Goal: Information Seeking & Learning: Learn about a topic

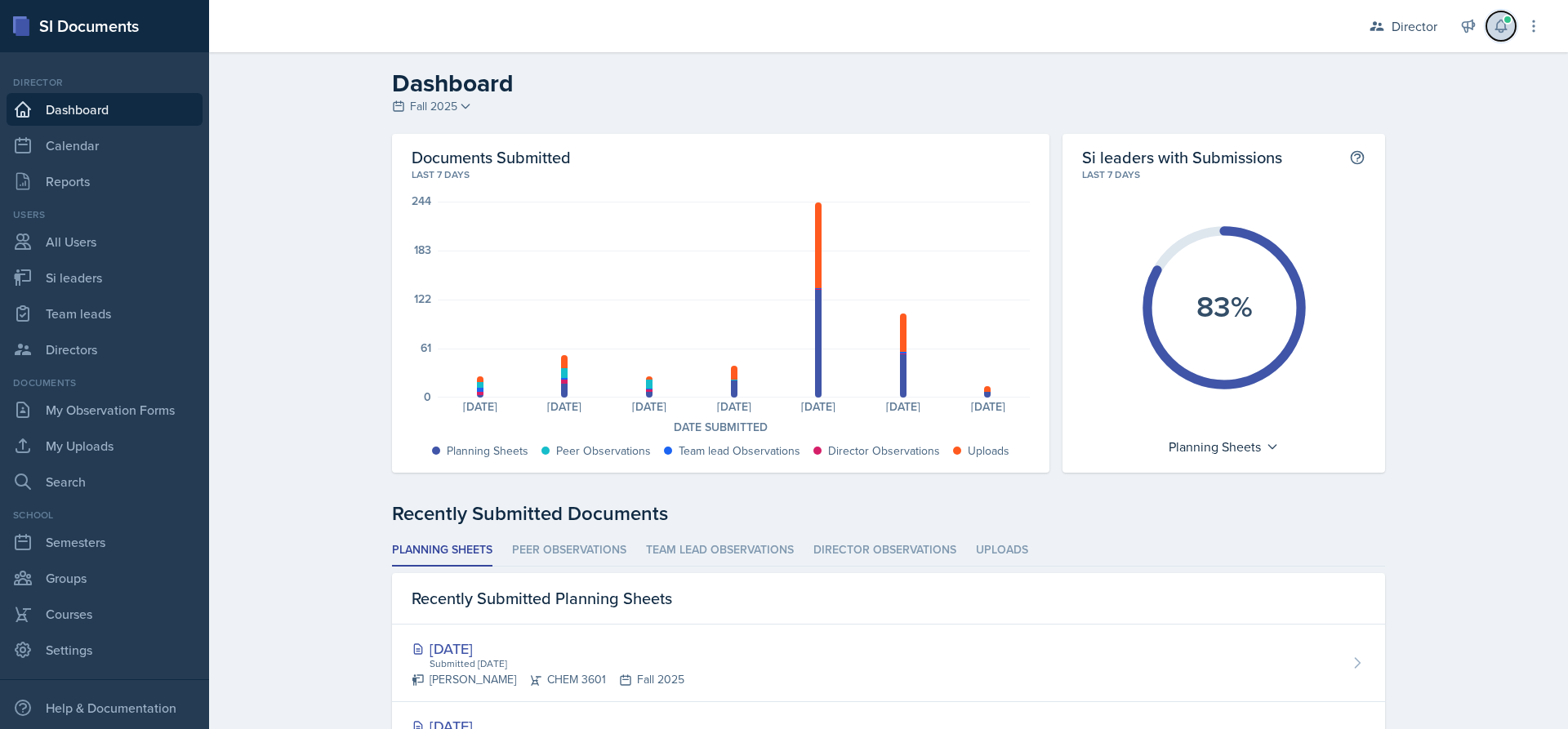
click at [1497, 23] on icon at bounding box center [1500, 26] width 10 height 12
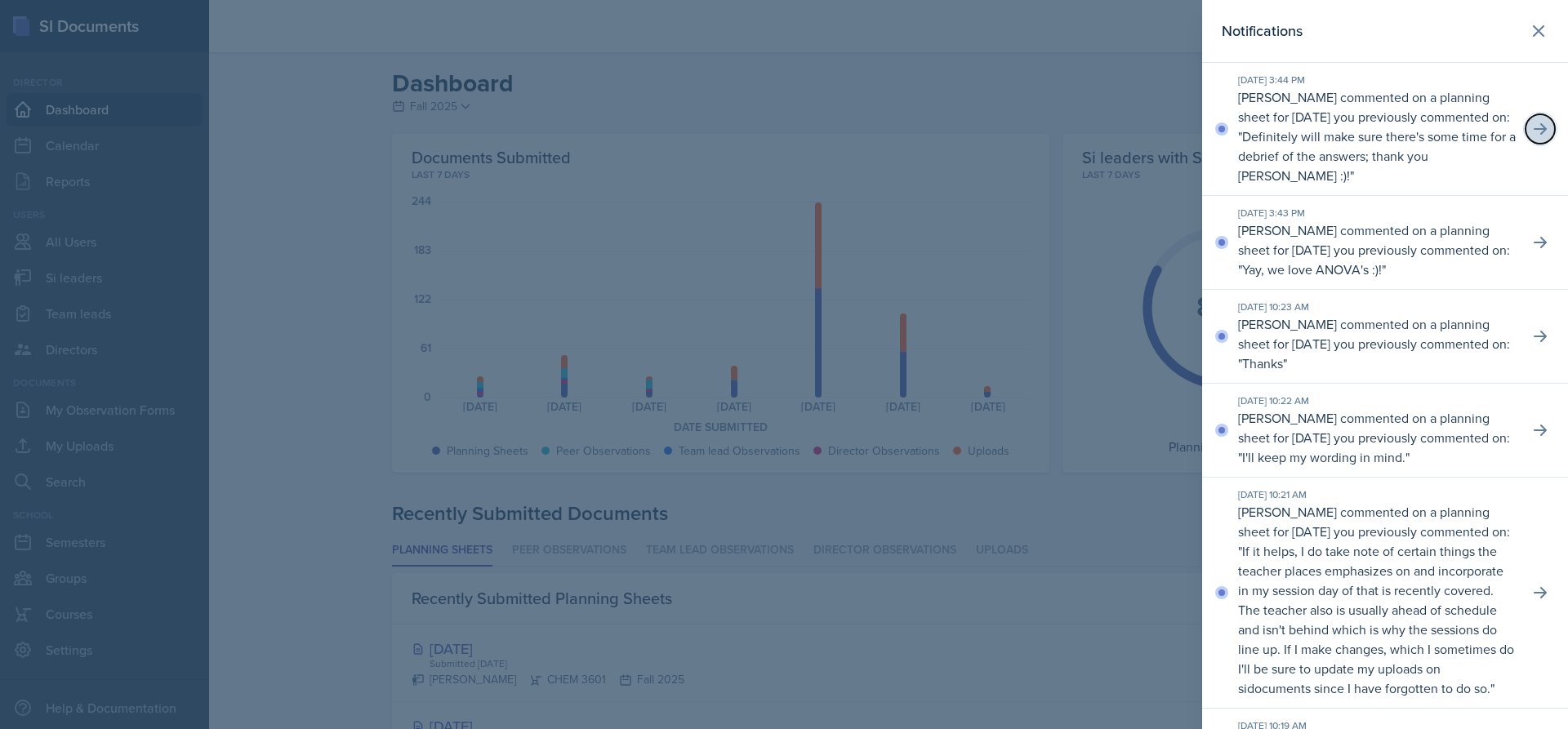
click at [1532, 120] on button at bounding box center [1540, 128] width 29 height 29
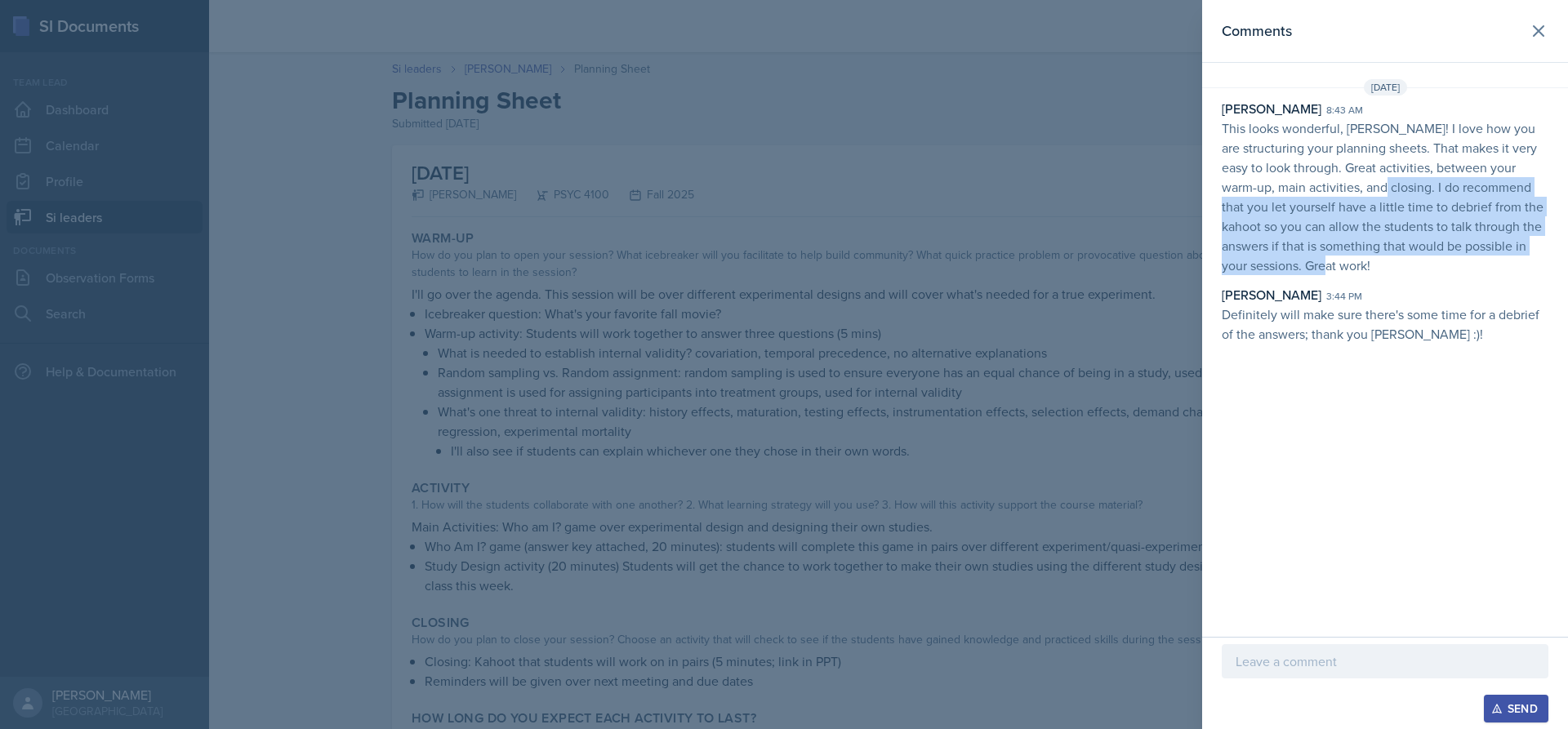
drag, startPoint x: 1376, startPoint y: 191, endPoint x: 1370, endPoint y: 262, distance: 71.3
click at [1370, 262] on p "This looks wonderful, [PERSON_NAME]! I love how you are structuring your planni…" at bounding box center [1385, 197] width 326 height 157
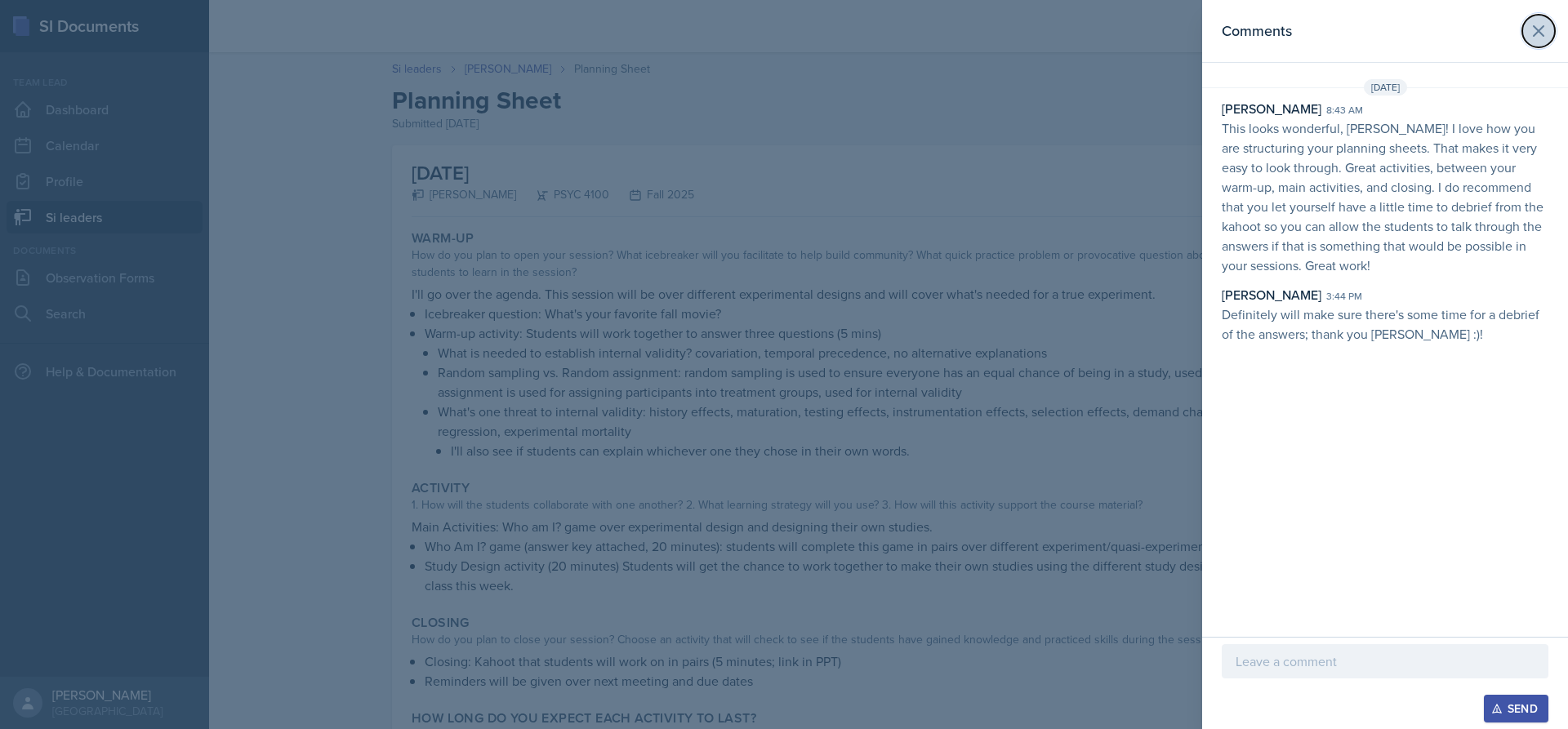
click at [1535, 33] on icon at bounding box center [1539, 31] width 20 height 20
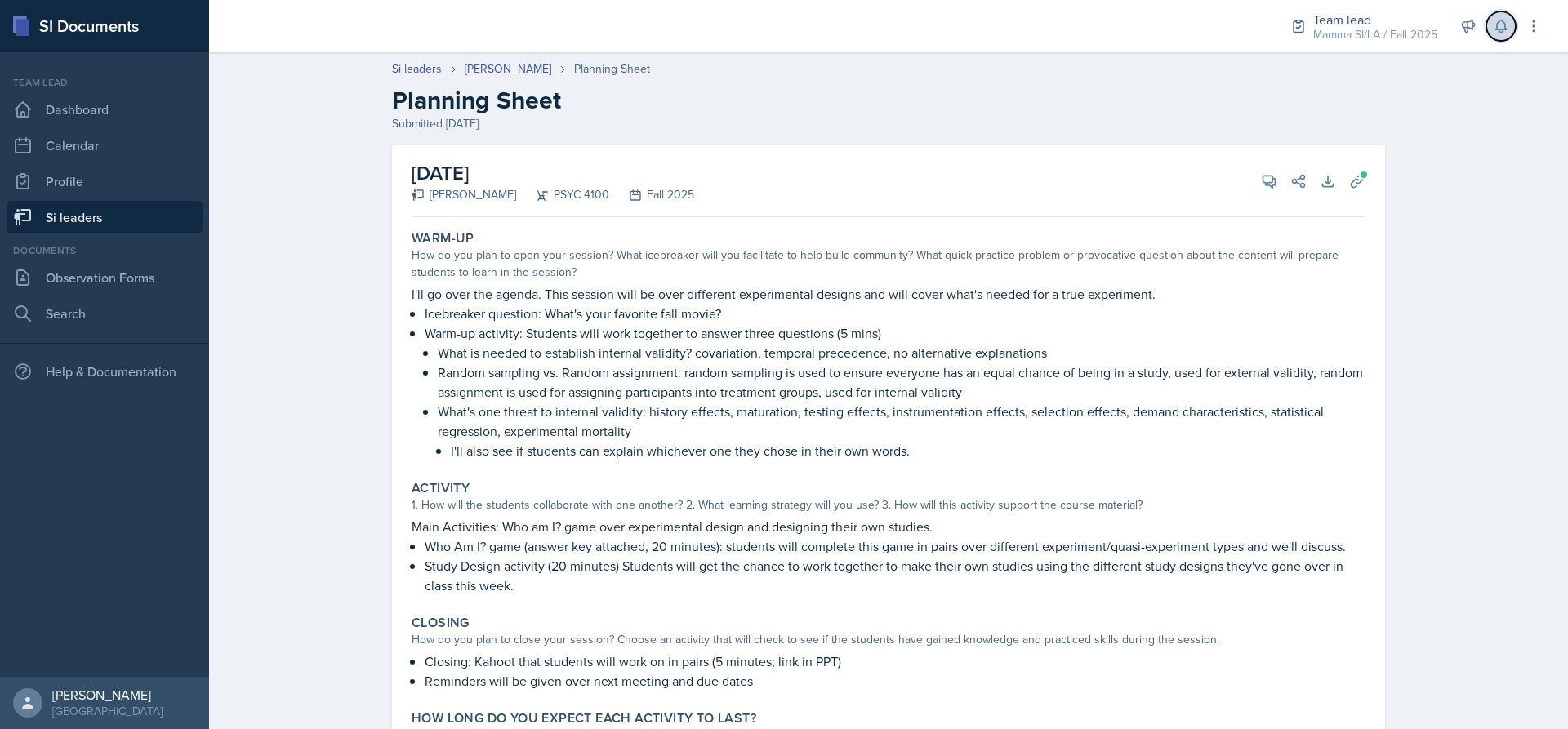
click at [1495, 25] on icon at bounding box center [1500, 25] width 16 height 16
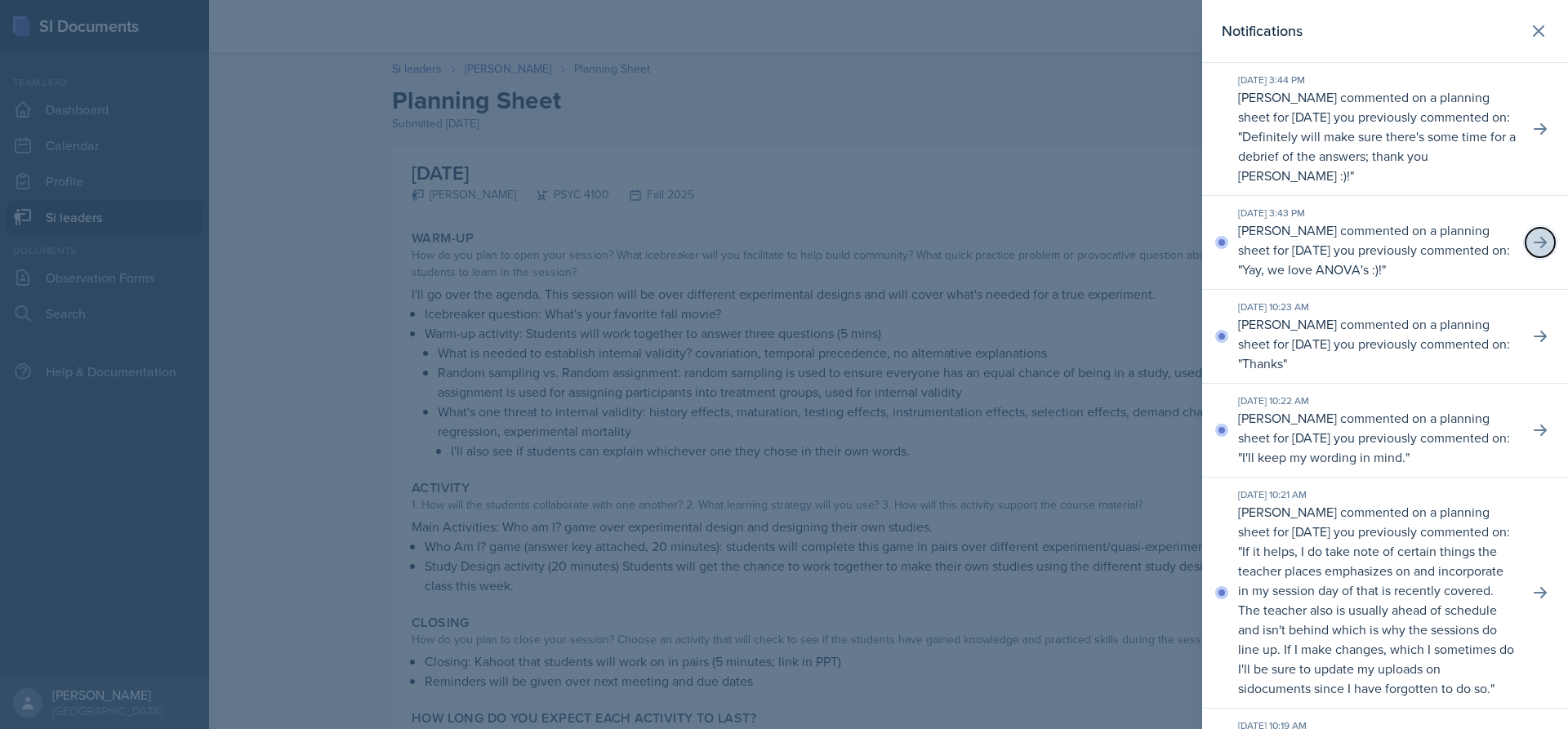
click at [1532, 237] on icon at bounding box center [1540, 241] width 16 height 16
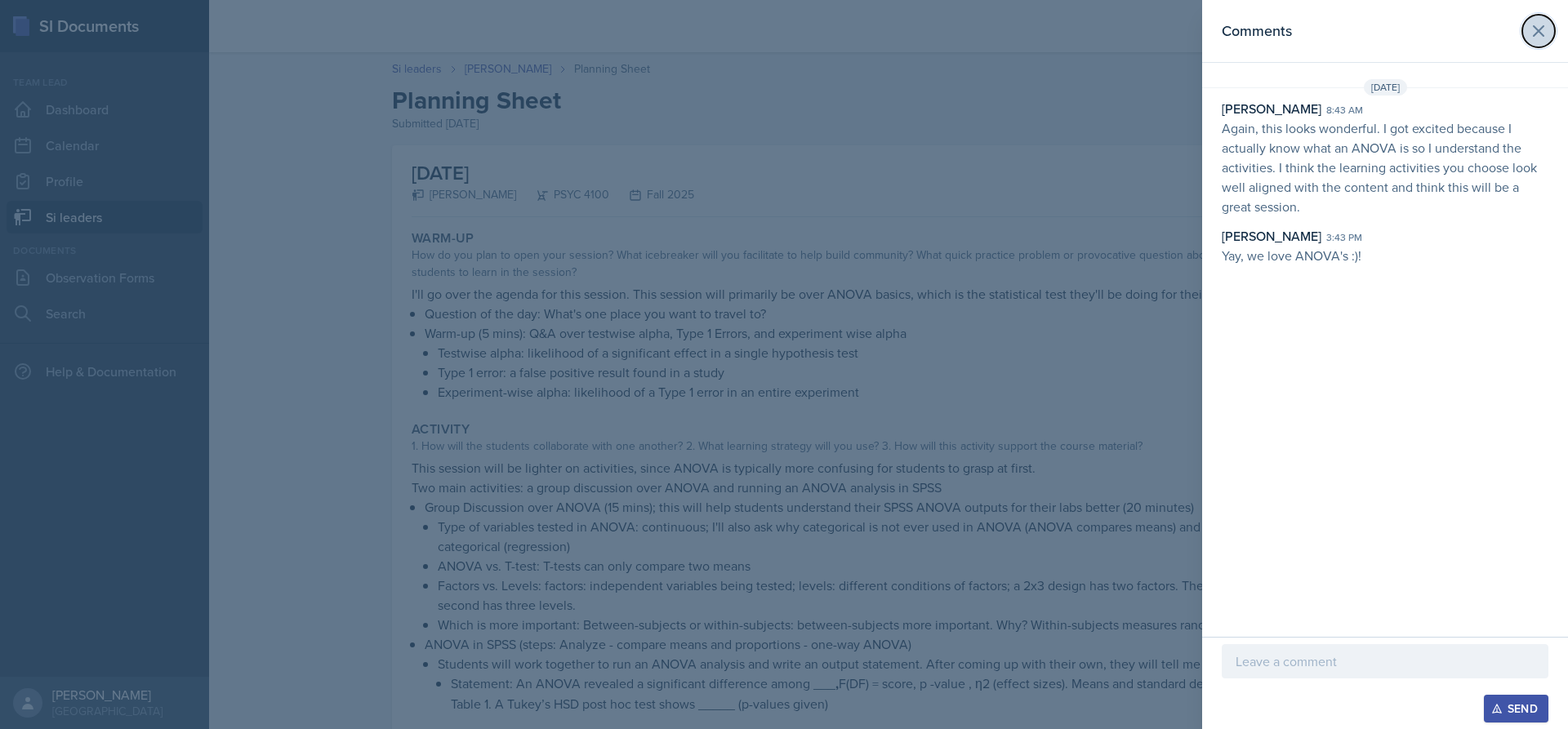
click at [1544, 22] on icon at bounding box center [1539, 31] width 20 height 20
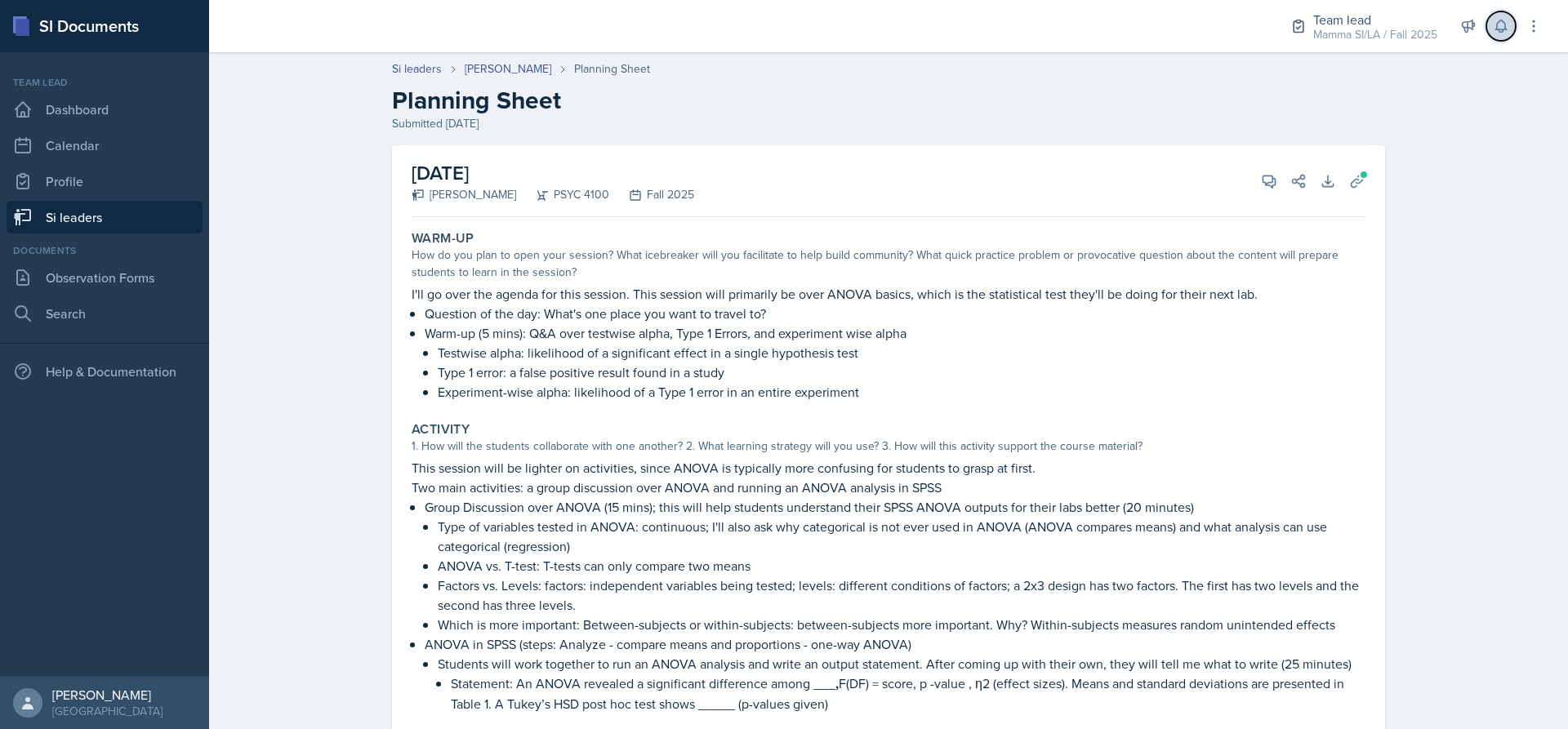
click at [1500, 30] on icon at bounding box center [1500, 26] width 10 height 12
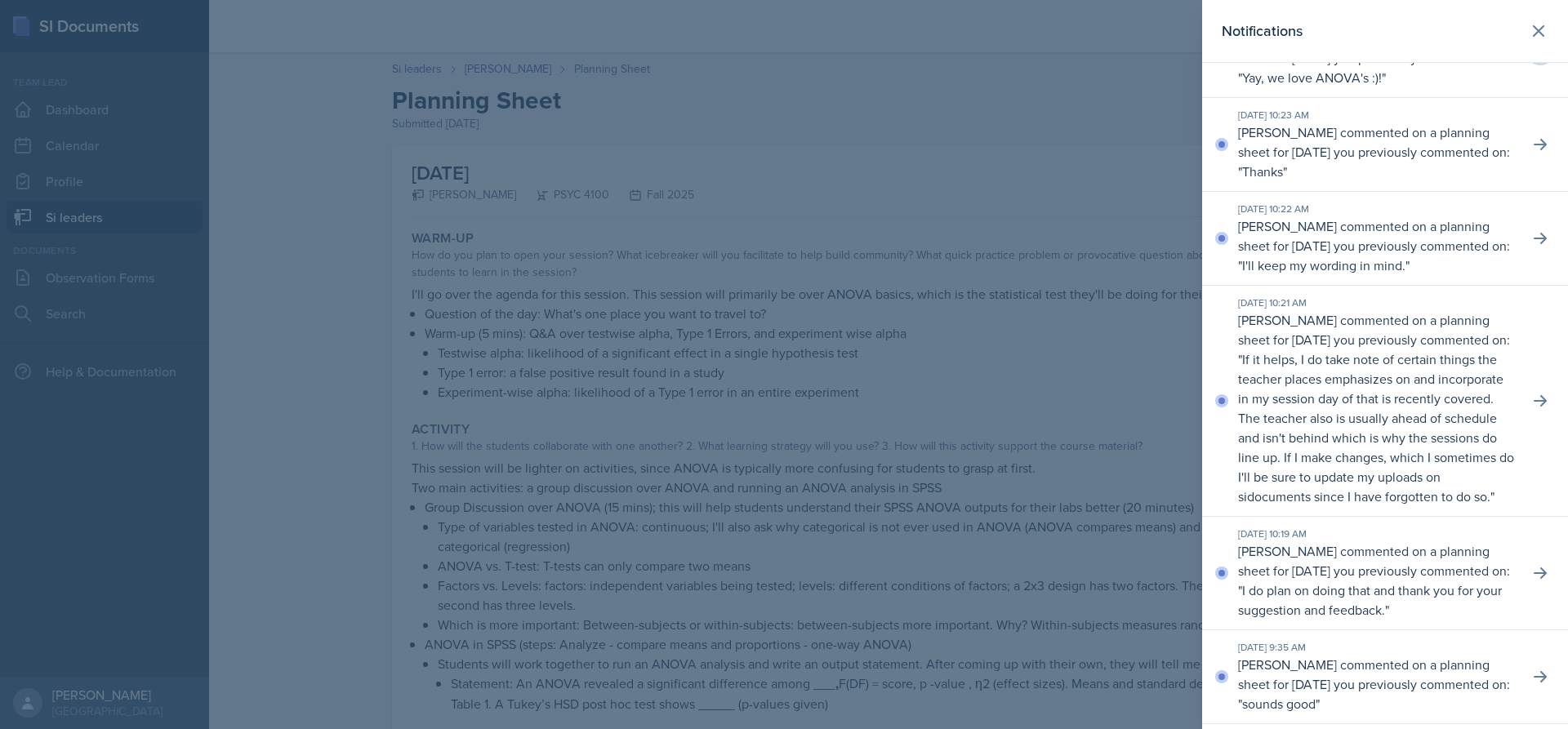
scroll to position [163, 0]
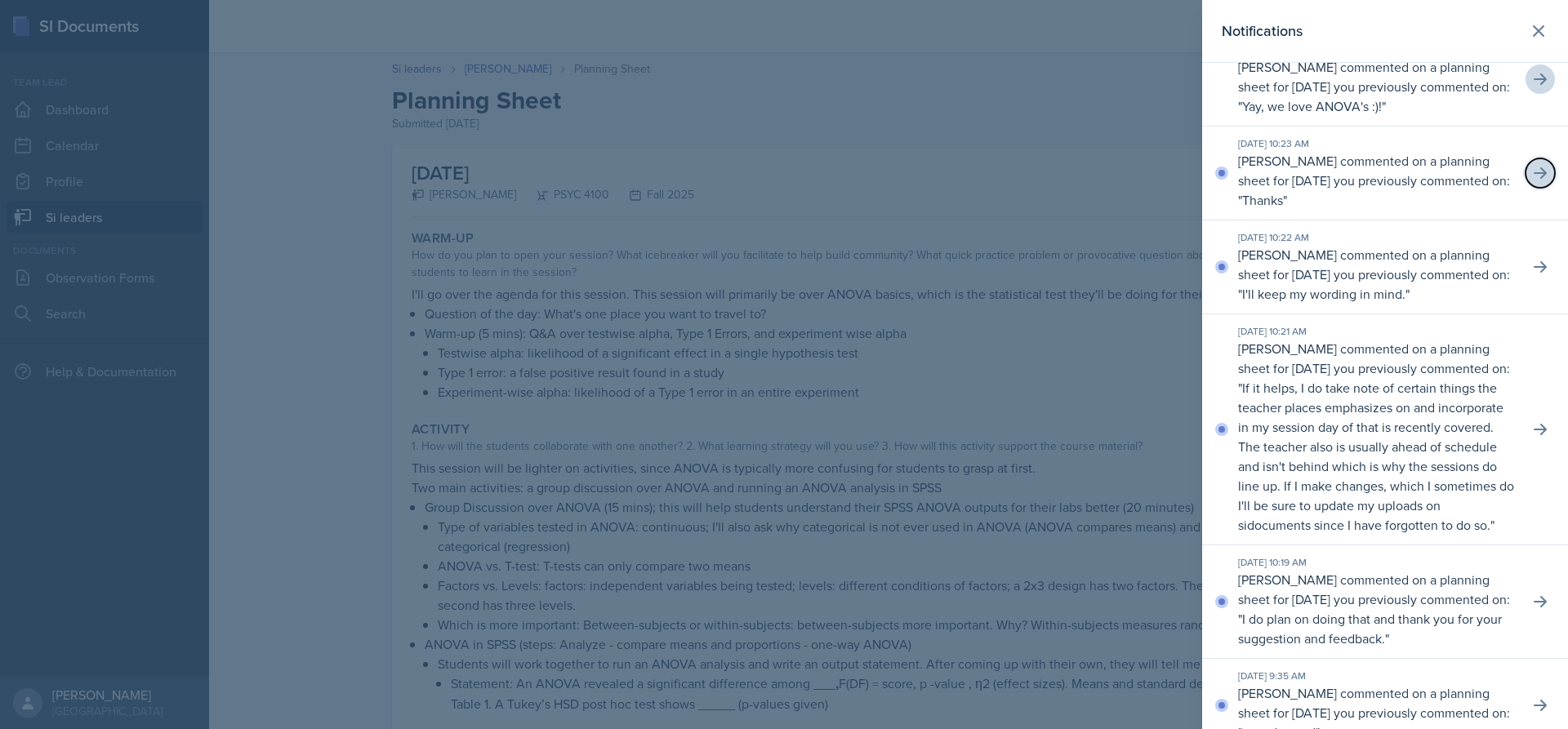
click at [1532, 166] on icon at bounding box center [1540, 173] width 16 height 16
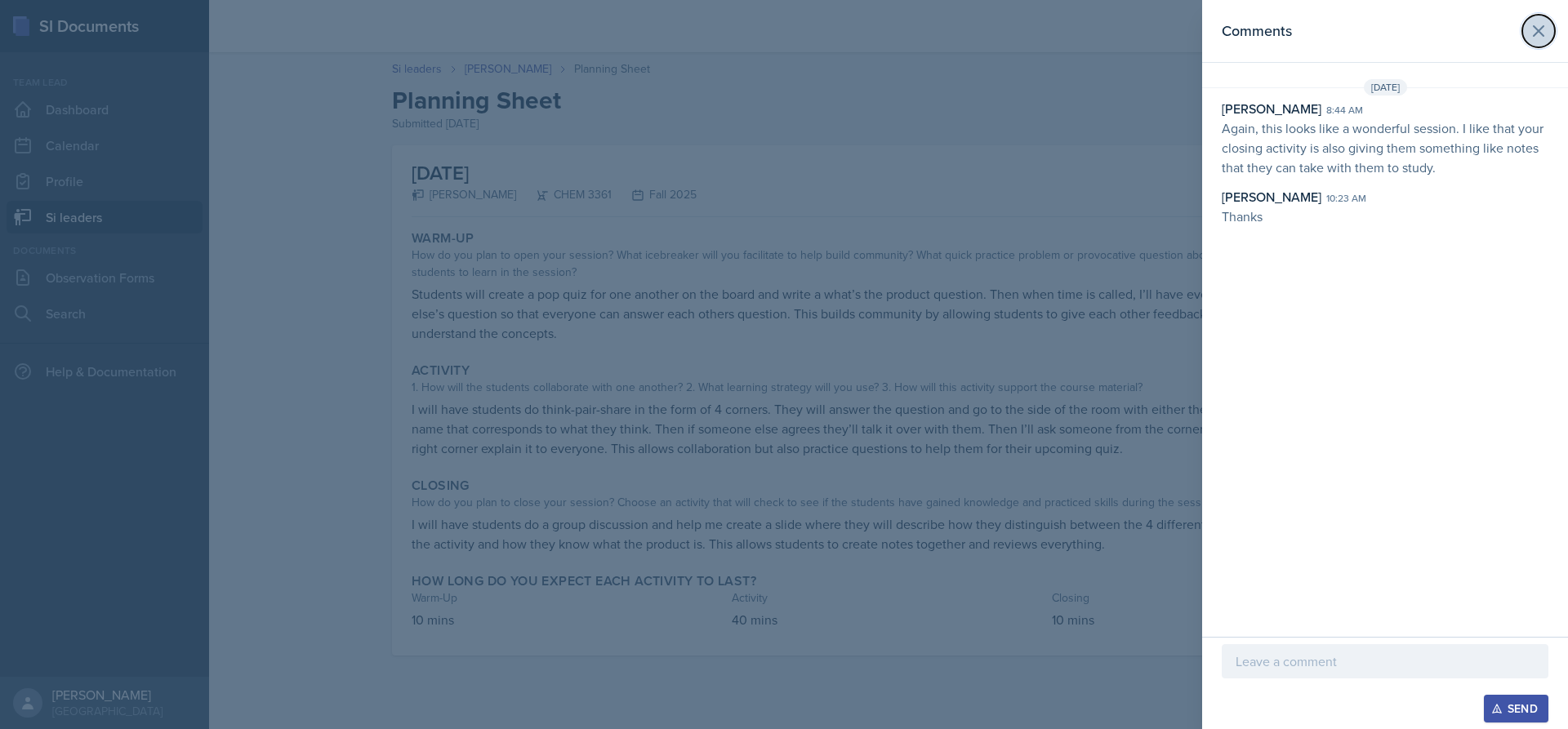
click at [1548, 42] on button at bounding box center [1539, 31] width 33 height 33
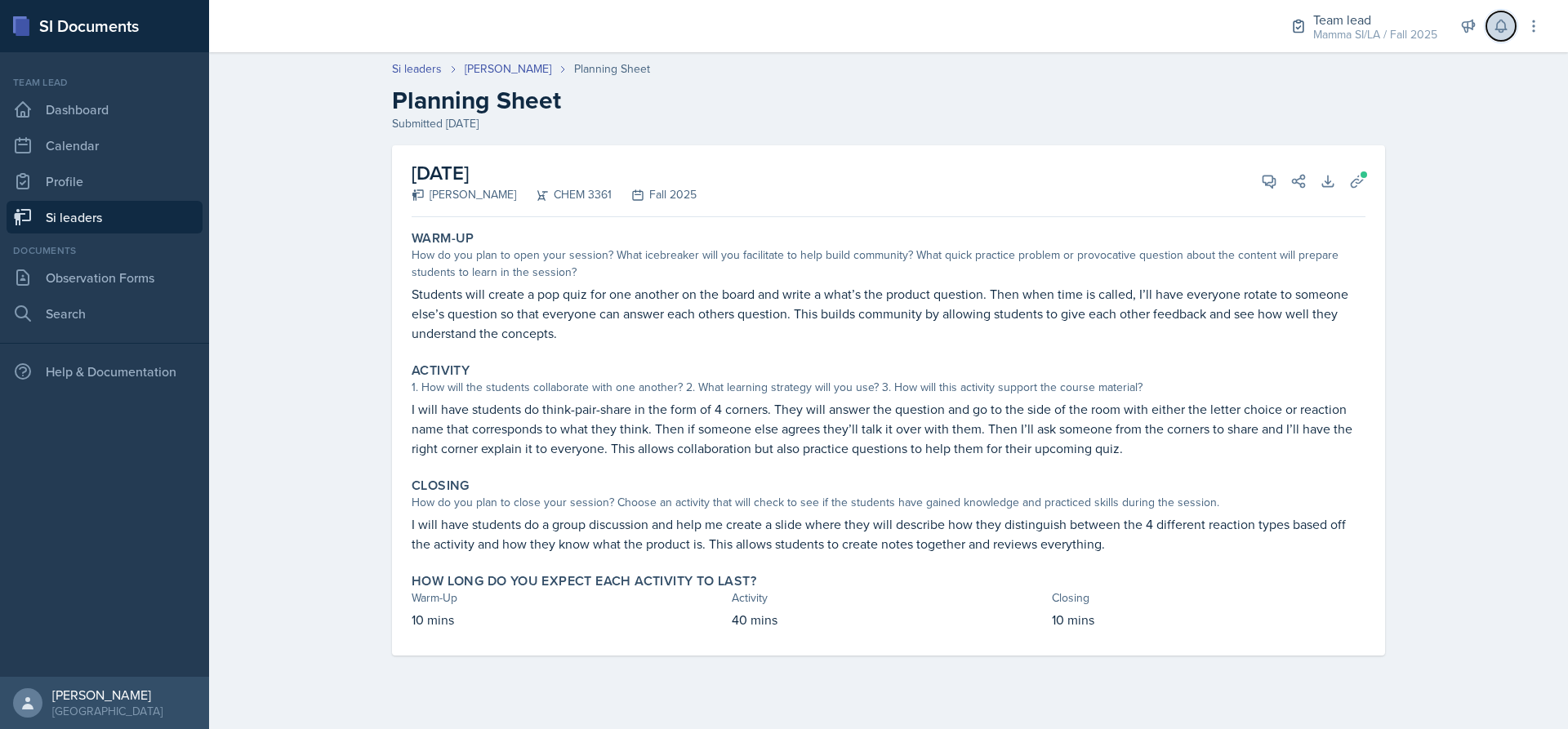
click at [1489, 26] on button at bounding box center [1501, 25] width 29 height 29
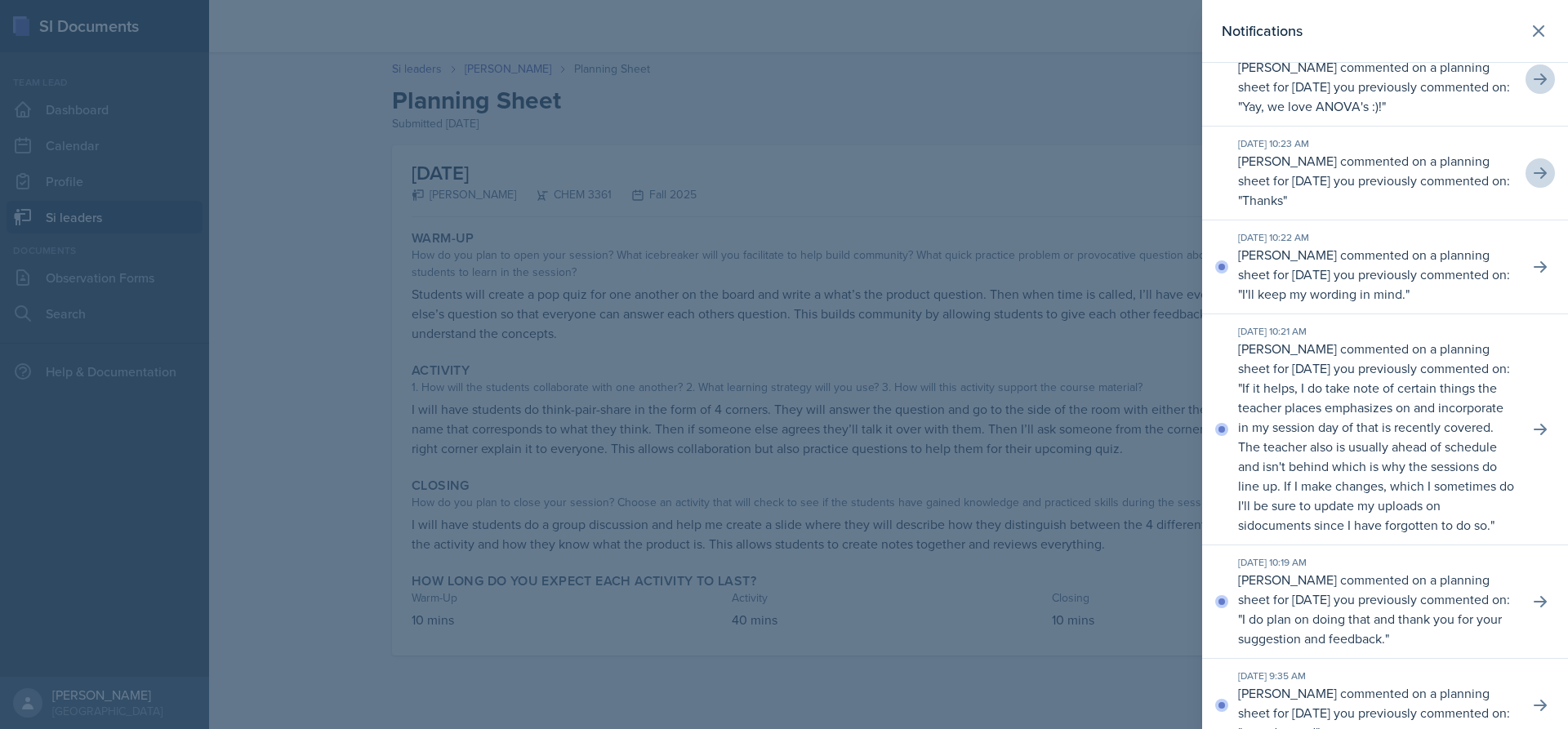
click at [1526, 261] on div "[DATE] 10:22 AM [PERSON_NAME] commented on a planning sheet for [DATE] you prev…" at bounding box center [1385, 268] width 366 height 94
click at [1532, 270] on icon at bounding box center [1540, 266] width 16 height 16
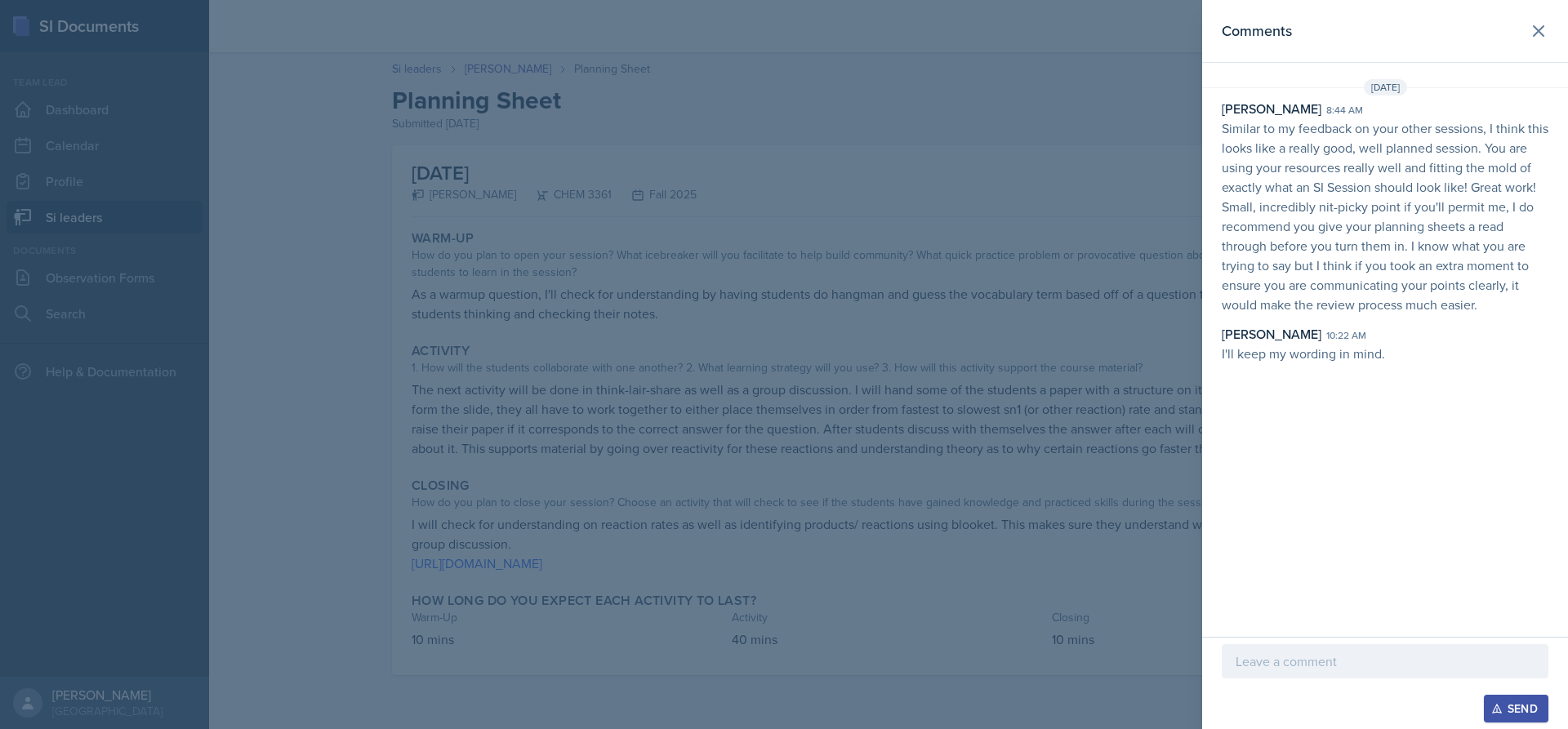
drag, startPoint x: 1256, startPoint y: 205, endPoint x: 1498, endPoint y: 310, distance: 263.8
click at [1498, 310] on p "Similar to my feedback on your other sessions, I think this looks like a really…" at bounding box center [1385, 217] width 326 height 196
click at [1541, 21] on button at bounding box center [1539, 31] width 33 height 33
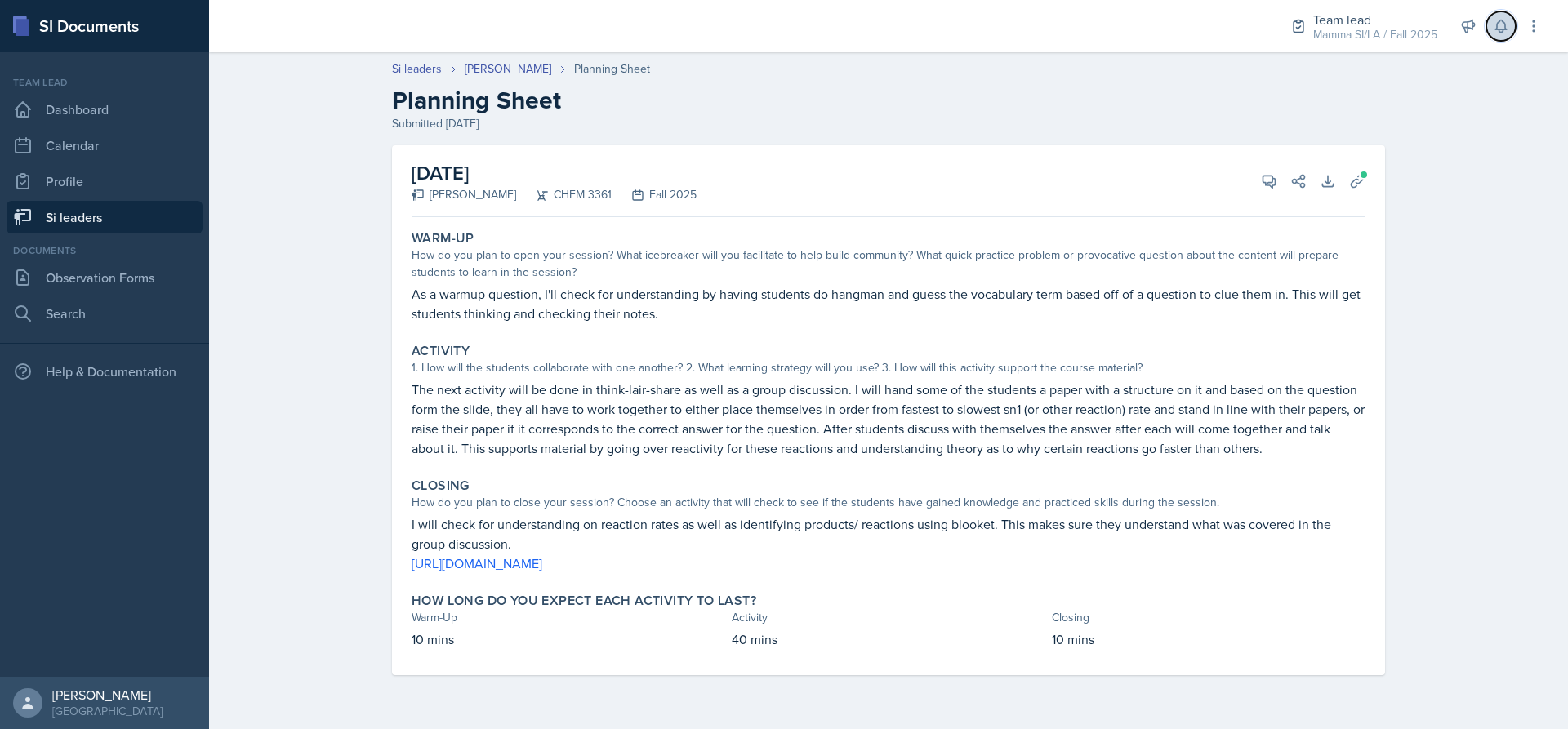
click at [1505, 35] on button at bounding box center [1501, 25] width 29 height 29
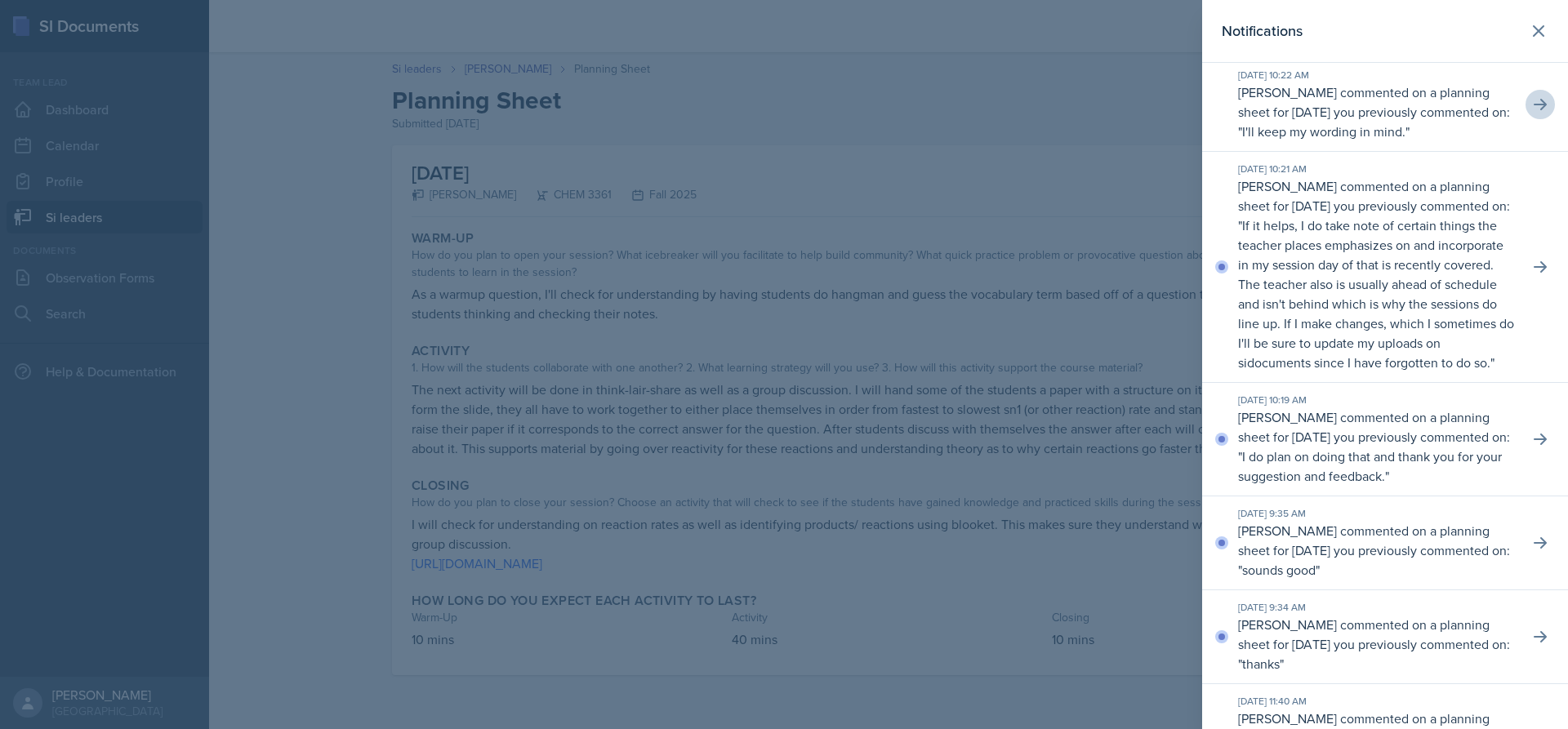
scroll to position [326, 0]
click at [1532, 274] on icon at bounding box center [1540, 266] width 16 height 16
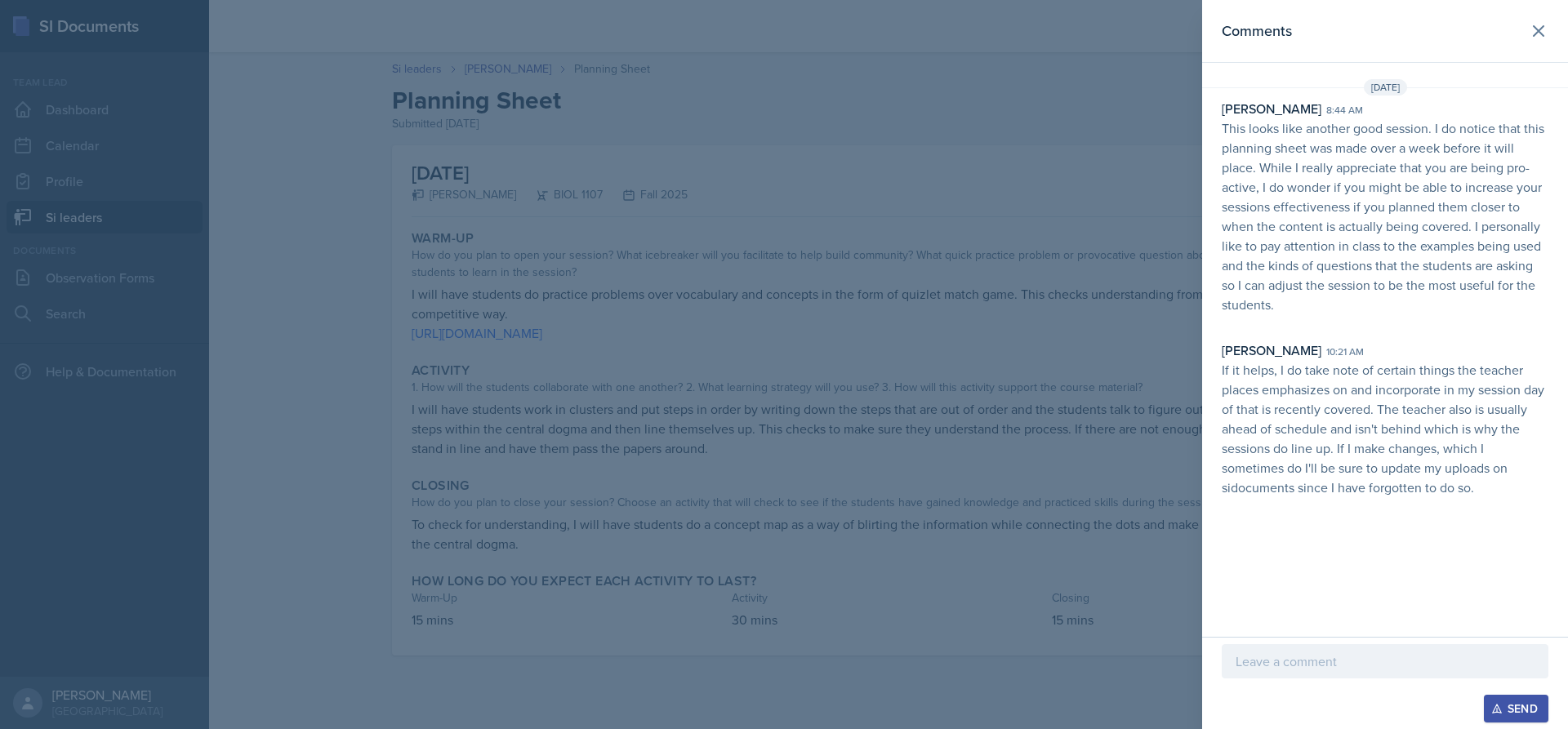
drag, startPoint x: 1253, startPoint y: 186, endPoint x: 1295, endPoint y: 307, distance: 128.1
click at [1295, 307] on p "This looks like another good session. I do notice that this planning sheet was …" at bounding box center [1385, 217] width 326 height 196
drag, startPoint x: 1293, startPoint y: 303, endPoint x: 1210, endPoint y: 137, distance: 185.6
click at [1210, 137] on div "[PERSON_NAME] 8:44 am This looks like another good session. I do notice that th…" at bounding box center [1385, 298] width 366 height 398
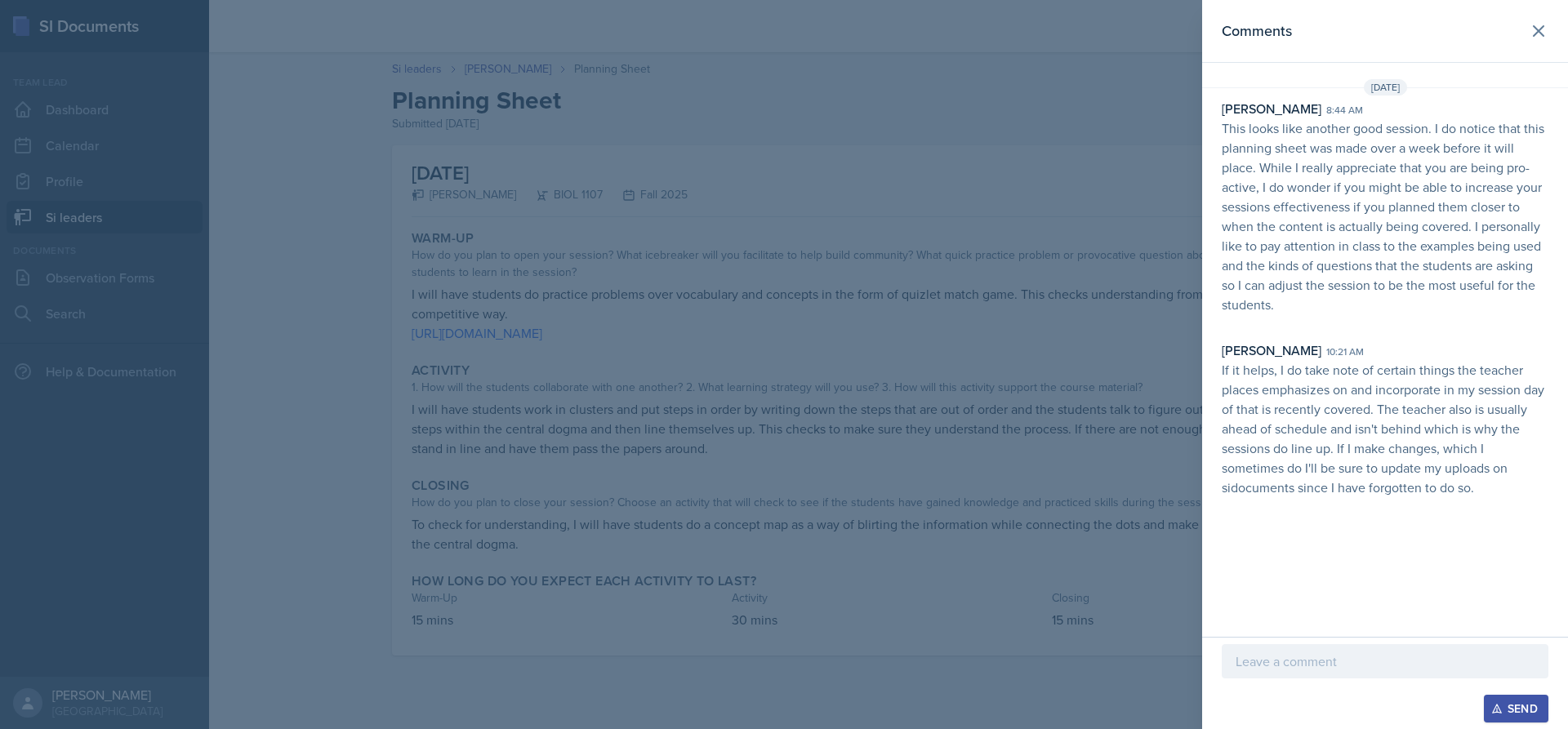
click at [1210, 132] on div "[PERSON_NAME] 8:44 am This looks like another good session. I do notice that th…" at bounding box center [1385, 298] width 366 height 398
drag, startPoint x: 1353, startPoint y: 207, endPoint x: 1347, endPoint y: 307, distance: 100.2
click at [1347, 307] on p "This looks like another good session. I do notice that this planning sheet was …" at bounding box center [1385, 217] width 326 height 196
click at [1409, 270] on p "This looks like another good session. I do notice that this planning sheet was …" at bounding box center [1385, 217] width 326 height 196
click at [1550, 36] on button at bounding box center [1539, 31] width 33 height 33
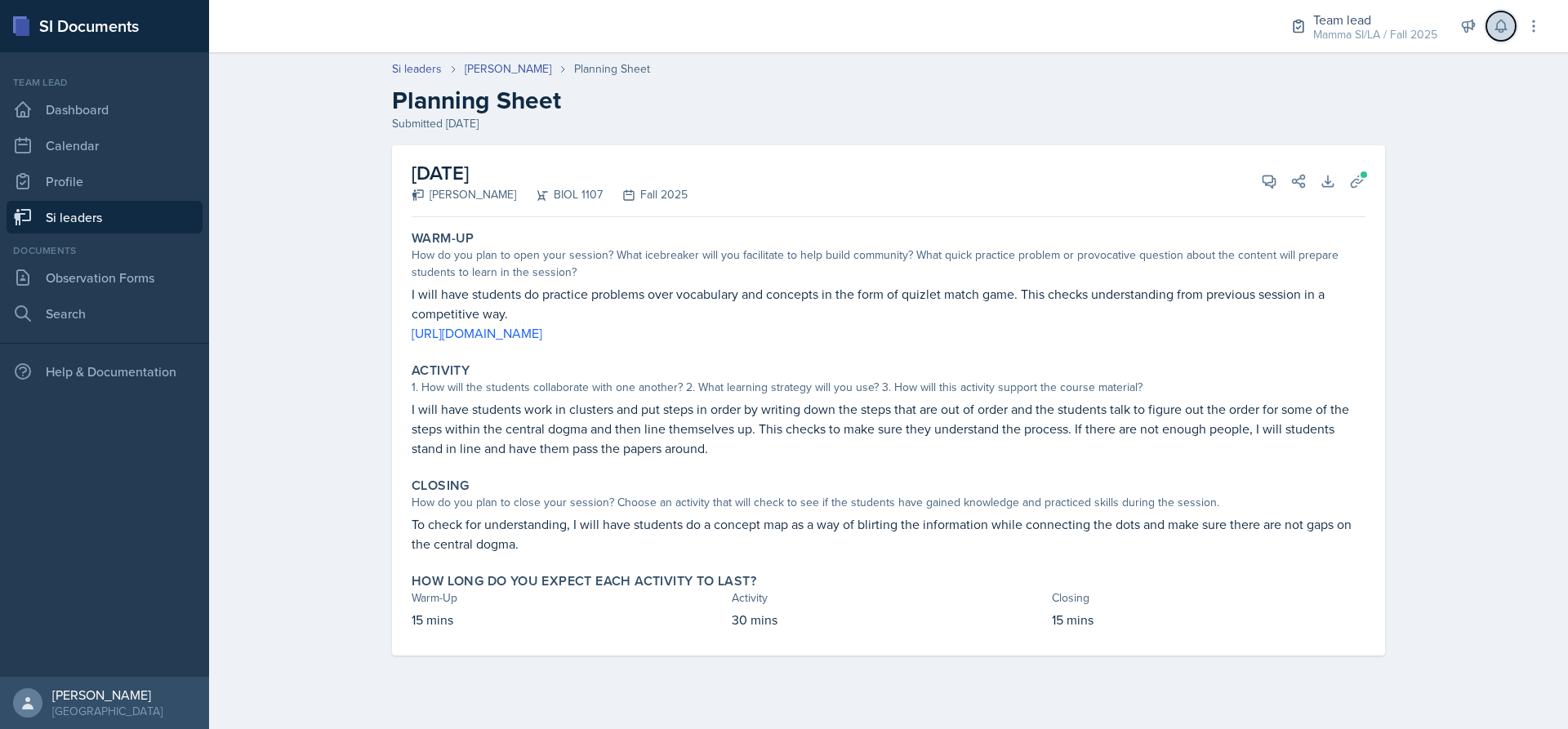
click at [1496, 28] on icon at bounding box center [1500, 26] width 10 height 12
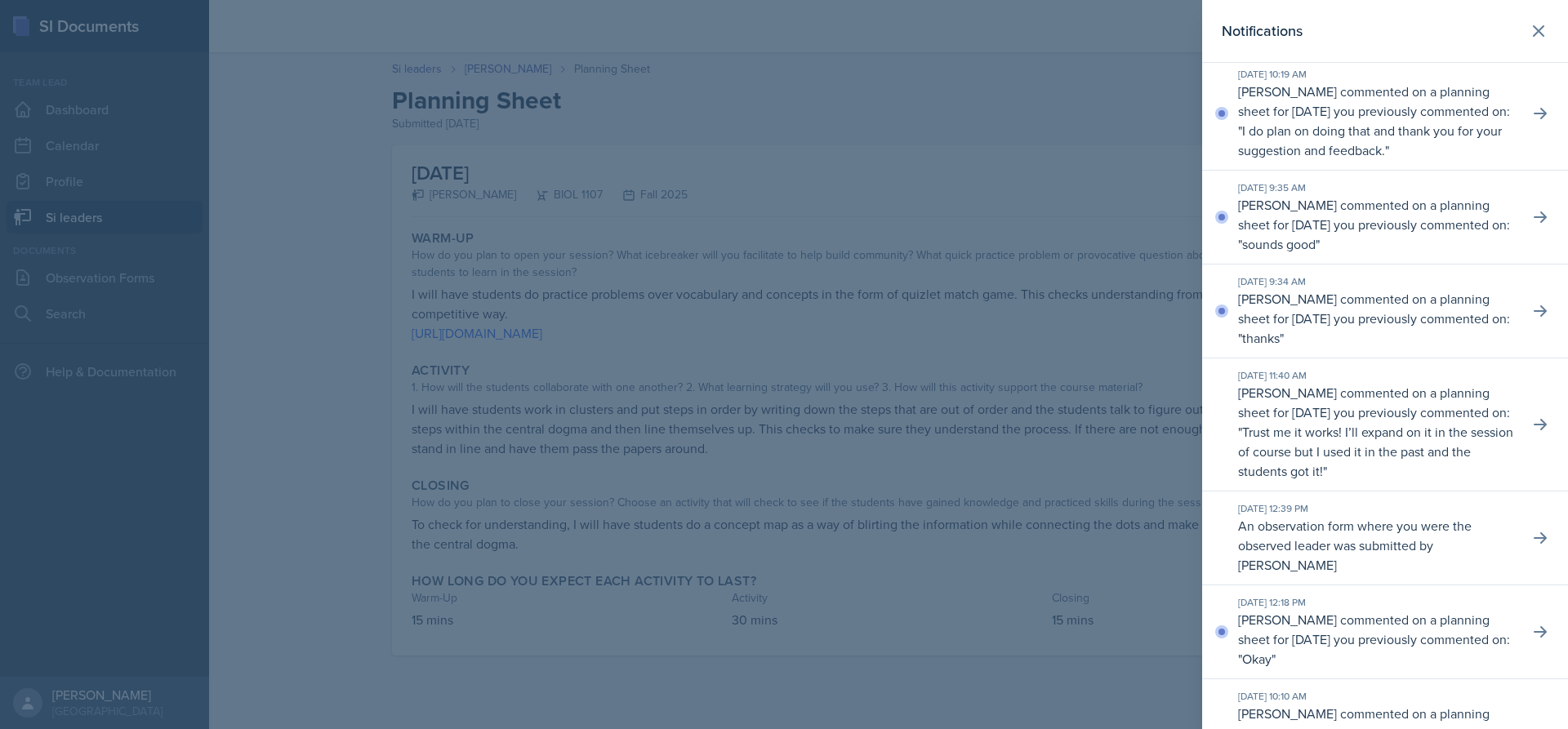
scroll to position [654, 0]
click at [1532, 120] on icon at bounding box center [1540, 111] width 16 height 16
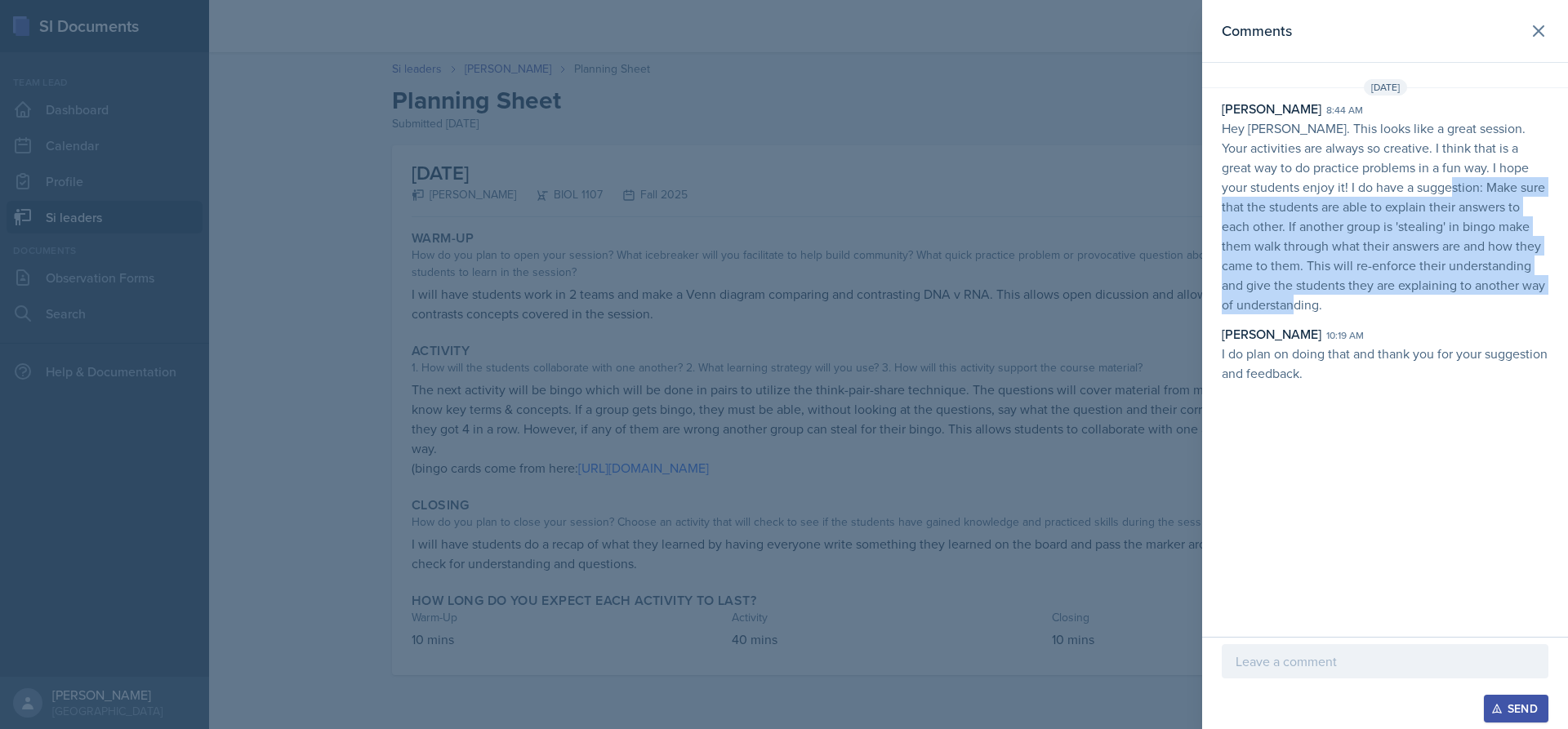
drag, startPoint x: 1454, startPoint y: 191, endPoint x: 1451, endPoint y: 313, distance: 122.0
click at [1451, 313] on p "Hey [PERSON_NAME]. This looks like a great session. Your activities are always …" at bounding box center [1385, 217] width 326 height 196
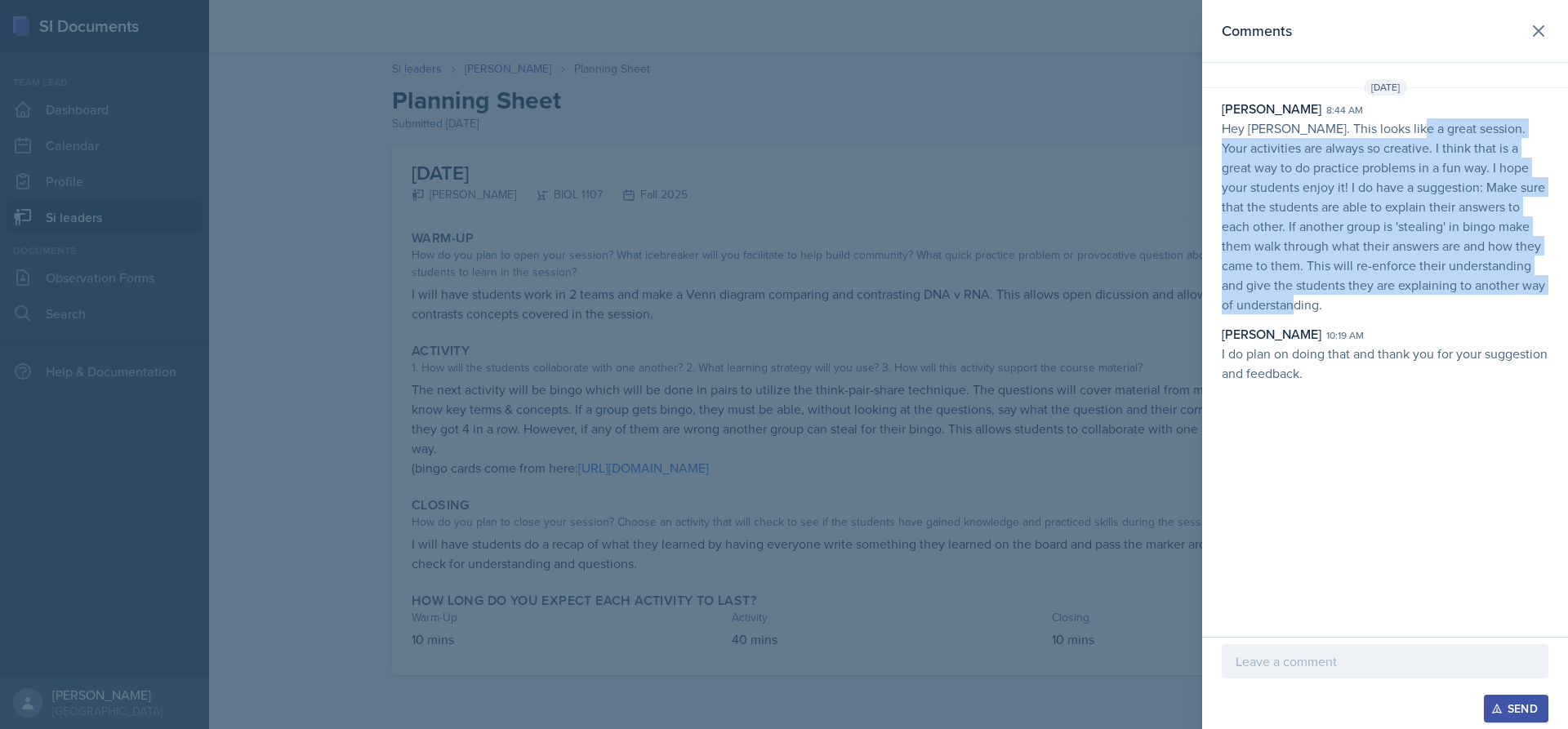
drag, startPoint x: 1451, startPoint y: 313, endPoint x: 1403, endPoint y: 130, distance: 189.2
click at [1403, 130] on p "Hey [PERSON_NAME]. This looks like a great session. Your activities are always …" at bounding box center [1385, 217] width 326 height 196
click at [1547, 30] on icon at bounding box center [1539, 31] width 20 height 20
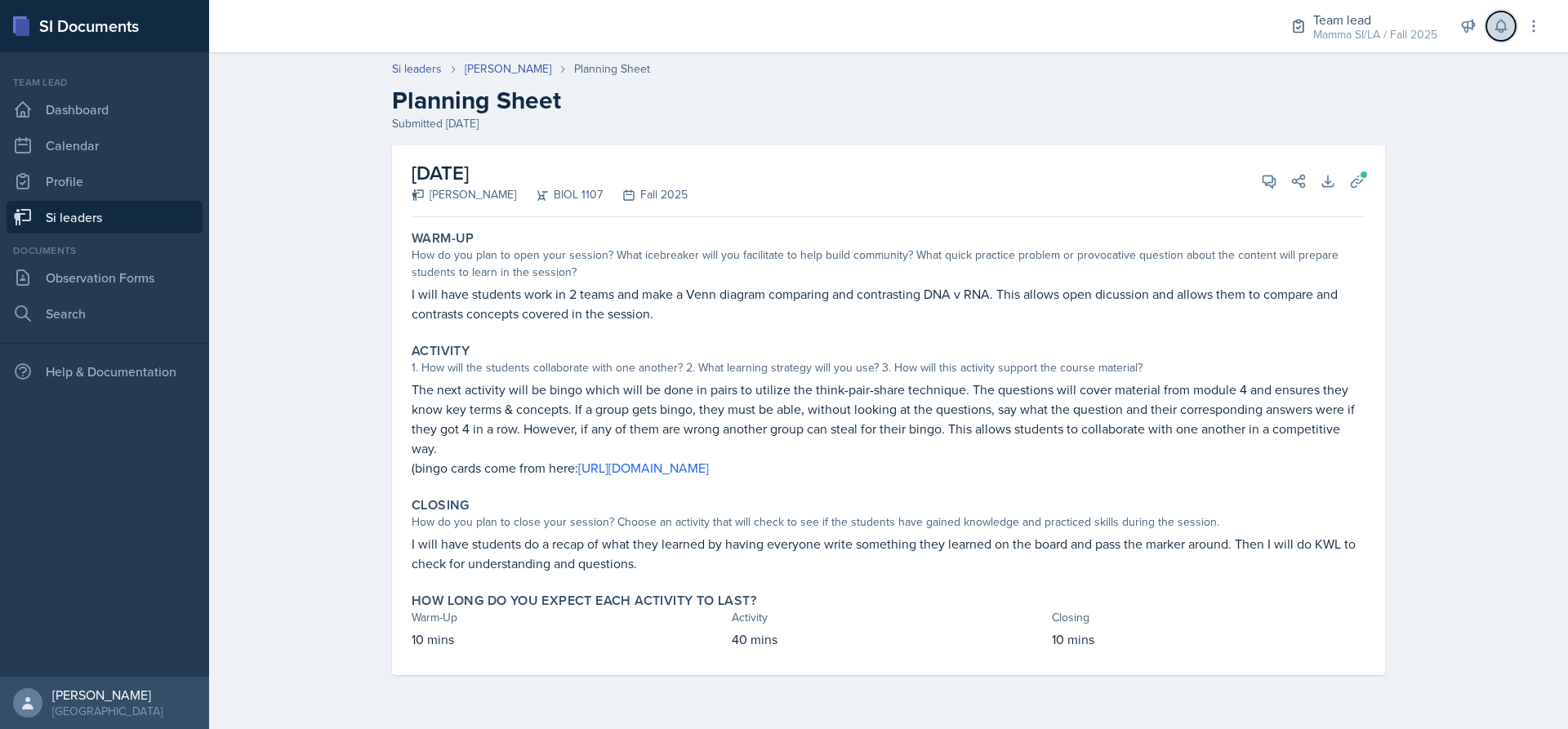
click at [1498, 22] on icon at bounding box center [1500, 25] width 16 height 16
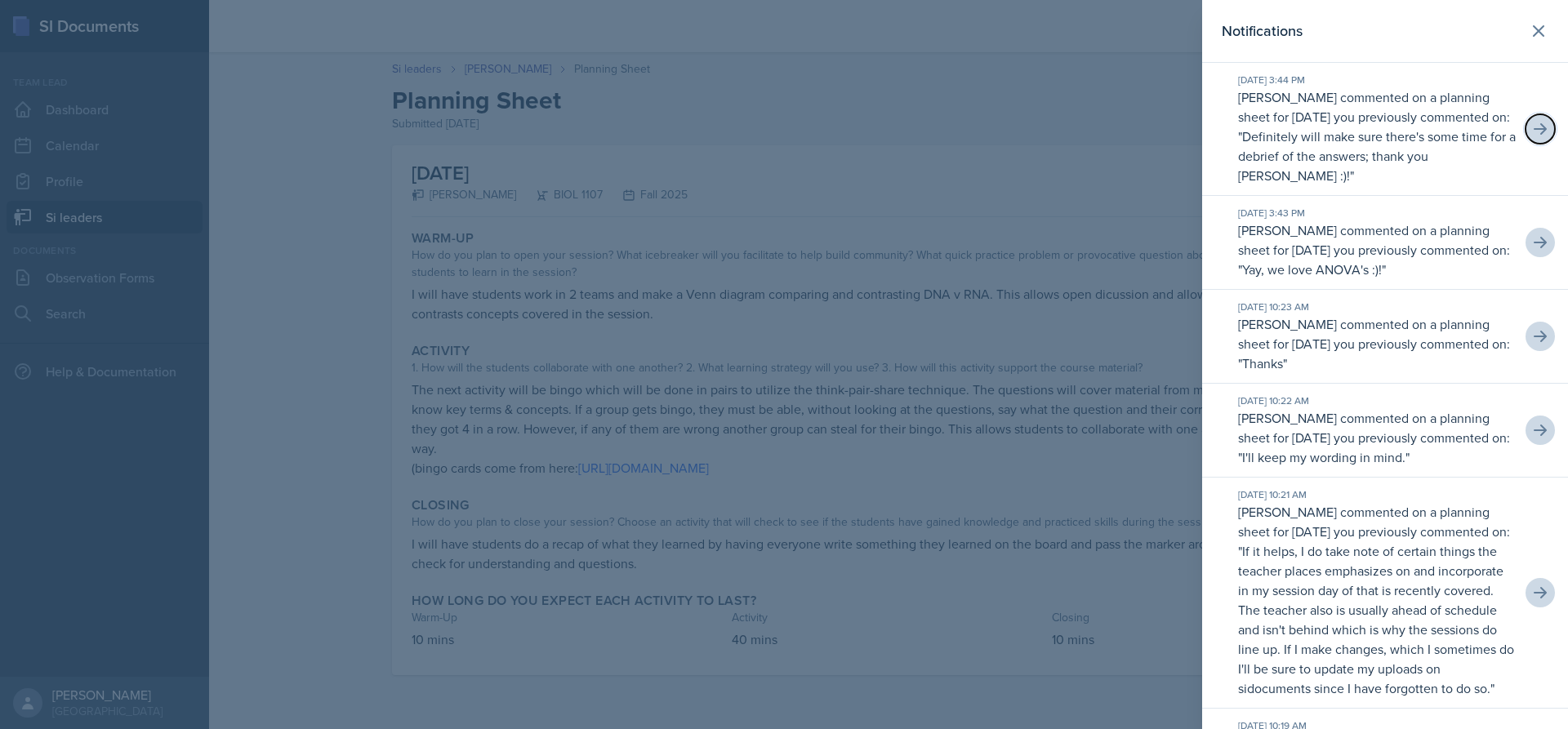
click at [1534, 128] on icon at bounding box center [1541, 129] width 13 height 11
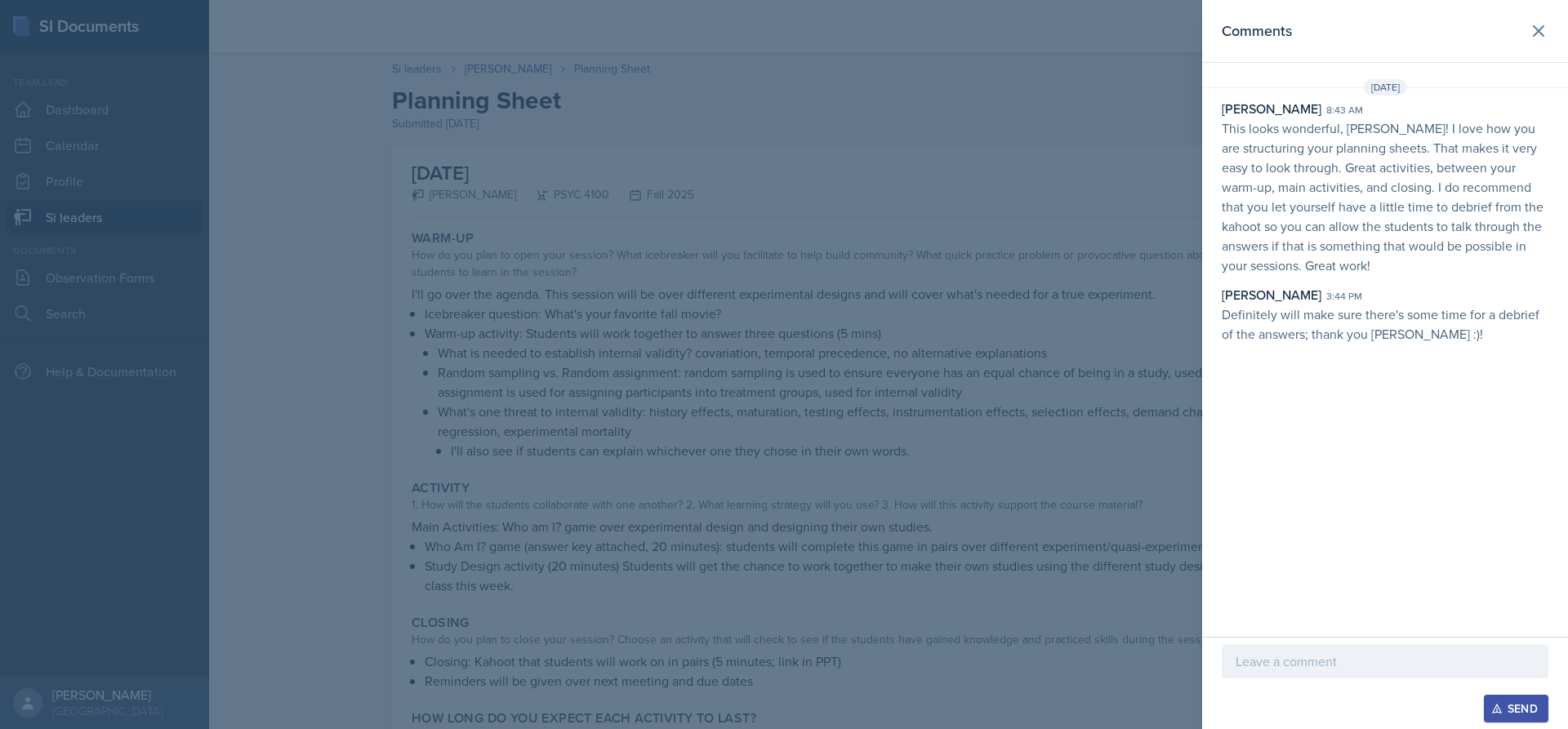
click at [900, 308] on div at bounding box center [784, 364] width 1568 height 729
